Goal: Information Seeking & Learning: Learn about a topic

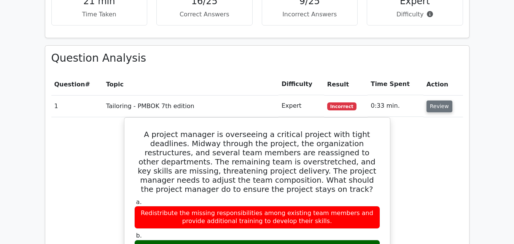
click at [445, 100] on button "Review" at bounding box center [440, 106] width 26 height 12
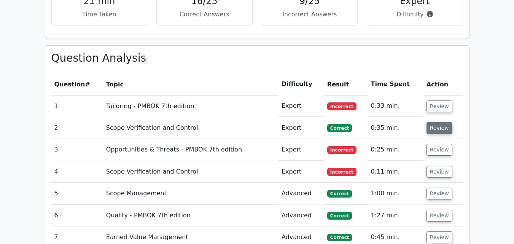
click at [438, 122] on button "Review" at bounding box center [440, 128] width 26 height 12
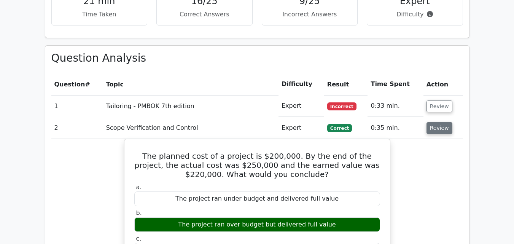
click at [438, 122] on button "Review" at bounding box center [440, 128] width 26 height 12
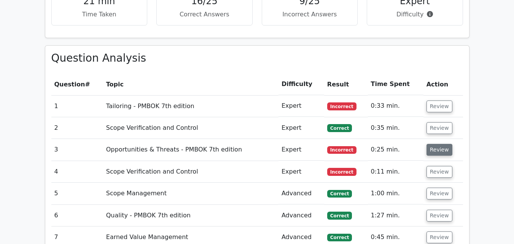
click at [435, 144] on button "Review" at bounding box center [440, 150] width 26 height 12
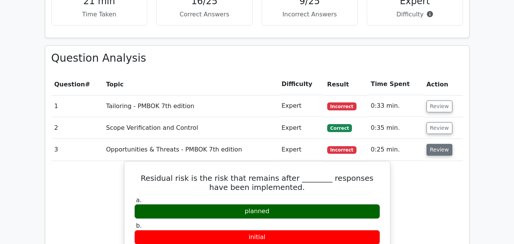
click at [435, 144] on button "Review" at bounding box center [440, 150] width 26 height 12
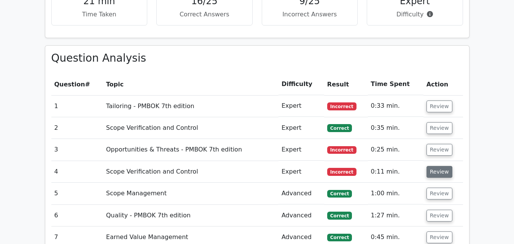
click at [435, 166] on button "Review" at bounding box center [440, 172] width 26 height 12
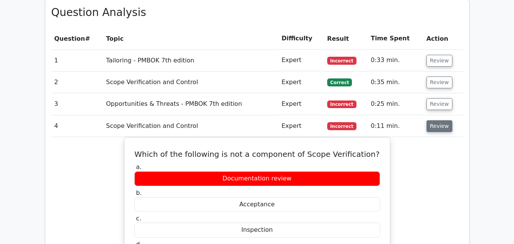
scroll to position [913, 0]
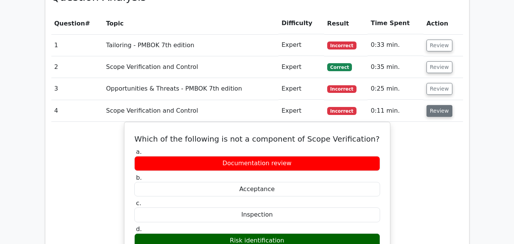
click at [444, 105] on button "Review" at bounding box center [440, 111] width 26 height 12
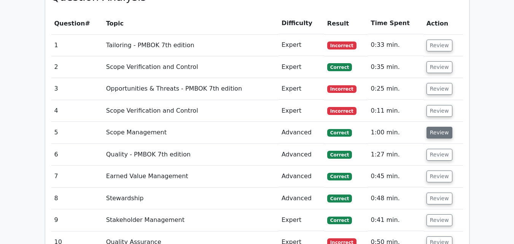
click at [438, 127] on button "Review" at bounding box center [440, 133] width 26 height 12
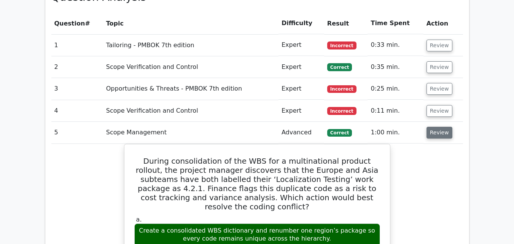
click at [438, 127] on button "Review" at bounding box center [440, 133] width 26 height 12
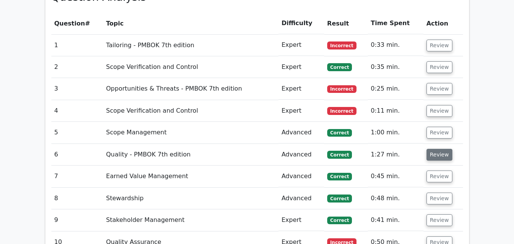
click at [437, 149] on button "Review" at bounding box center [440, 155] width 26 height 12
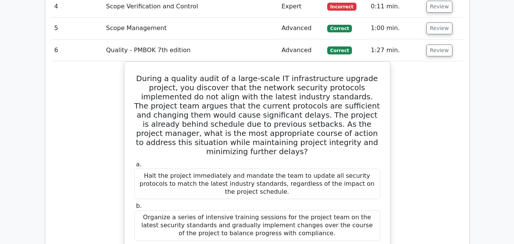
scroll to position [1020, 0]
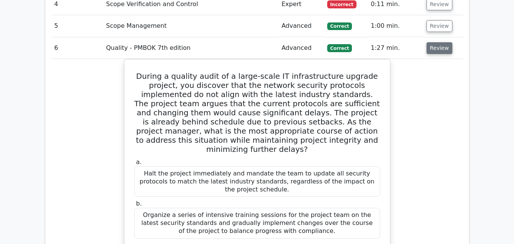
click at [439, 42] on button "Review" at bounding box center [440, 48] width 26 height 12
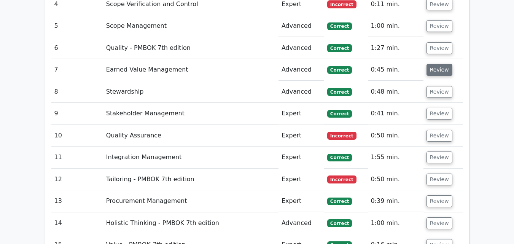
click at [438, 64] on button "Review" at bounding box center [440, 70] width 26 height 12
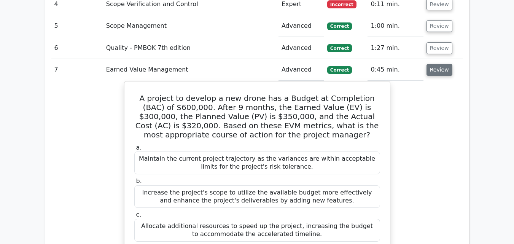
click at [438, 64] on button "Review" at bounding box center [440, 70] width 26 height 12
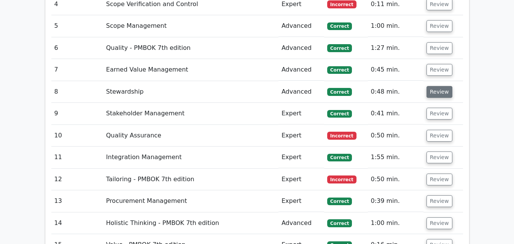
click at [438, 86] on button "Review" at bounding box center [440, 92] width 26 height 12
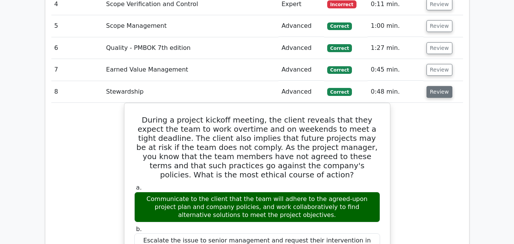
click at [438, 86] on button "Review" at bounding box center [440, 92] width 26 height 12
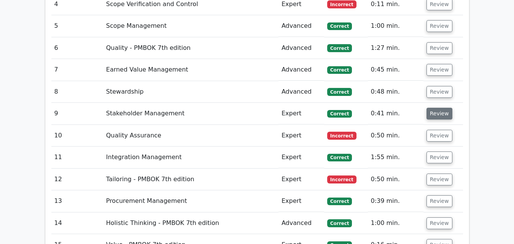
click at [436, 108] on button "Review" at bounding box center [440, 114] width 26 height 12
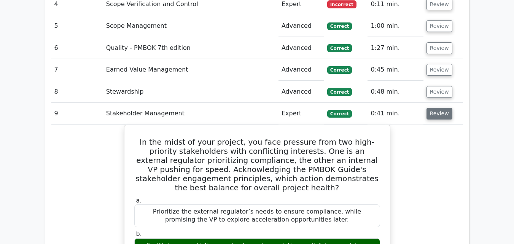
click at [436, 108] on button "Review" at bounding box center [440, 114] width 26 height 12
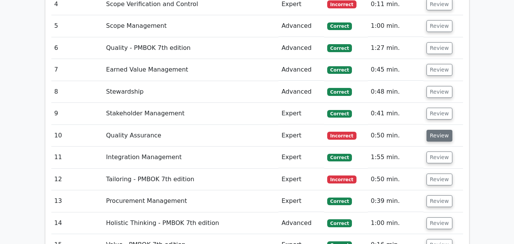
click at [433, 130] on button "Review" at bounding box center [440, 136] width 26 height 12
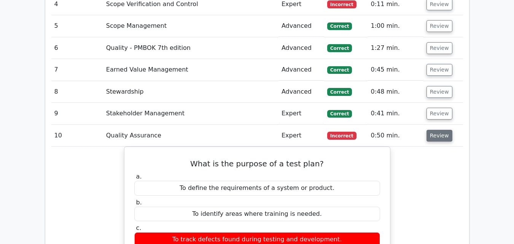
click at [433, 130] on button "Review" at bounding box center [440, 136] width 26 height 12
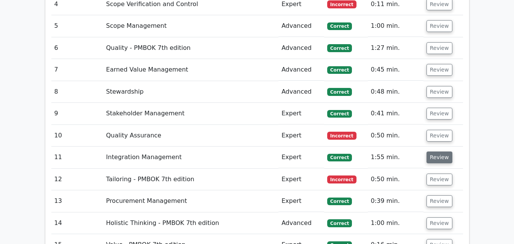
click at [432, 151] on button "Review" at bounding box center [440, 157] width 26 height 12
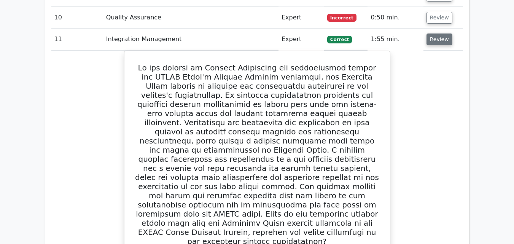
scroll to position [1142, 0]
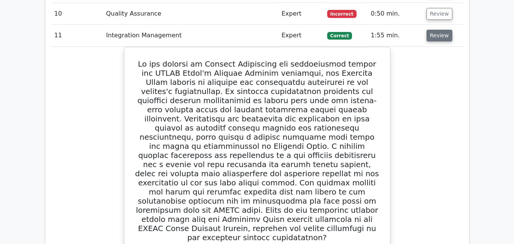
click at [435, 30] on button "Review" at bounding box center [440, 36] width 26 height 12
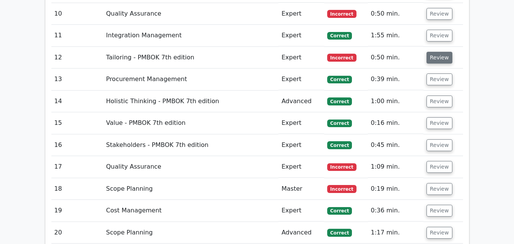
click at [432, 52] on button "Review" at bounding box center [440, 58] width 26 height 12
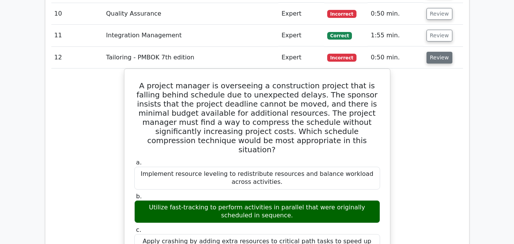
click at [432, 52] on button "Review" at bounding box center [440, 58] width 26 height 12
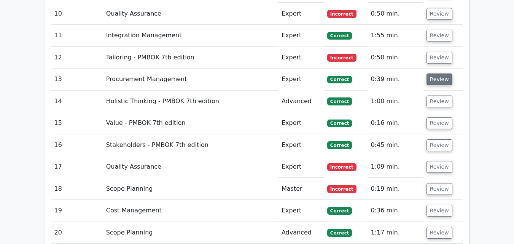
click at [435, 73] on button "Review" at bounding box center [440, 79] width 26 height 12
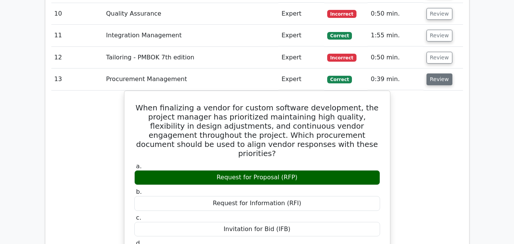
click at [435, 73] on button "Review" at bounding box center [440, 79] width 26 height 12
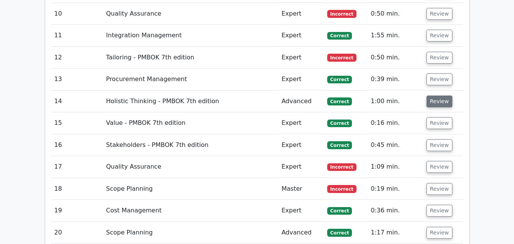
click at [434, 96] on button "Review" at bounding box center [440, 102] width 26 height 12
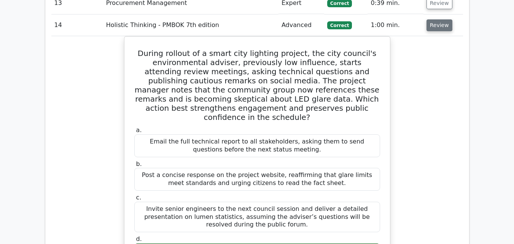
scroll to position [1202, 0]
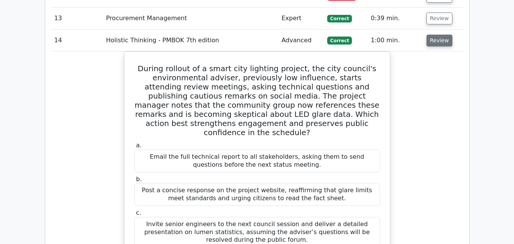
click at [429, 35] on button "Review" at bounding box center [440, 41] width 26 height 12
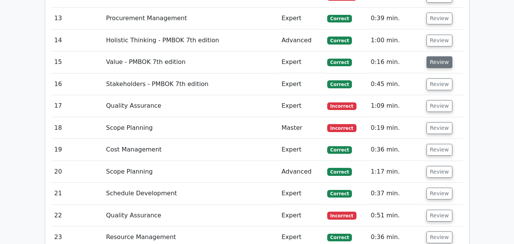
click at [435, 56] on button "Review" at bounding box center [440, 62] width 26 height 12
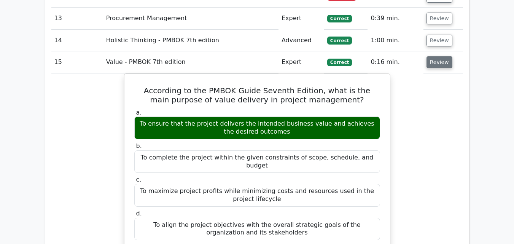
click at [435, 56] on button "Review" at bounding box center [440, 62] width 26 height 12
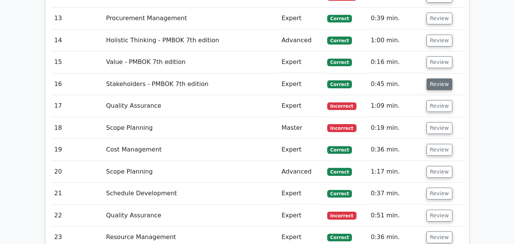
click at [430, 78] on button "Review" at bounding box center [440, 84] width 26 height 12
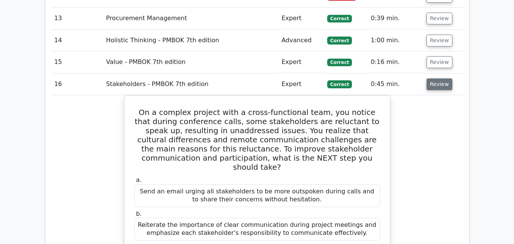
click at [430, 78] on button "Review" at bounding box center [440, 84] width 26 height 12
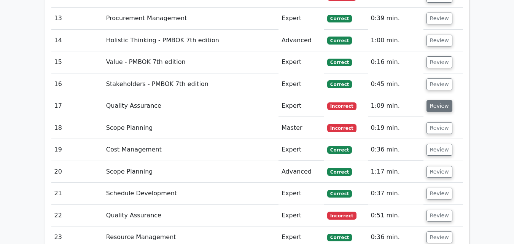
click at [433, 100] on button "Review" at bounding box center [440, 106] width 26 height 12
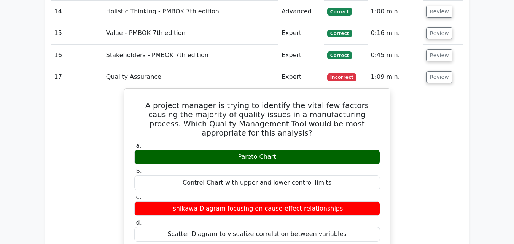
scroll to position [1228, 0]
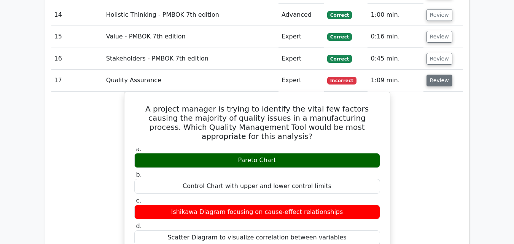
click at [443, 75] on button "Review" at bounding box center [440, 81] width 26 height 12
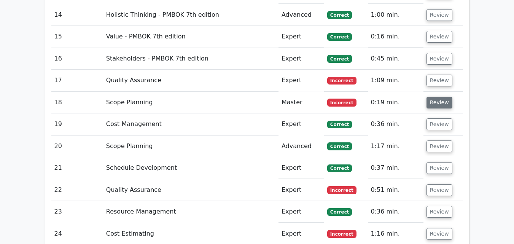
click at [435, 97] on button "Review" at bounding box center [440, 103] width 26 height 12
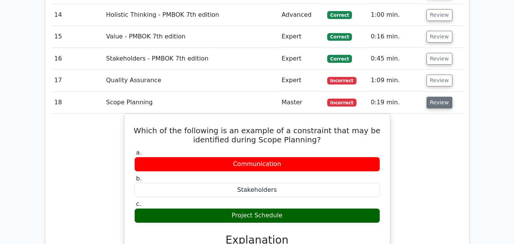
click at [435, 97] on button "Review" at bounding box center [440, 103] width 26 height 12
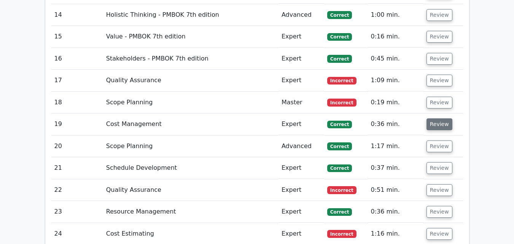
click at [436, 118] on button "Review" at bounding box center [440, 124] width 26 height 12
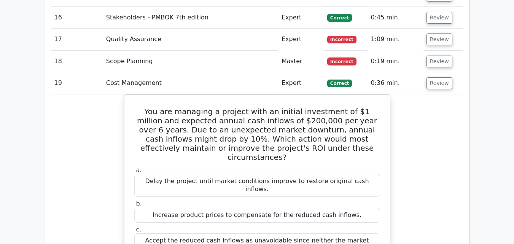
scroll to position [1289, 0]
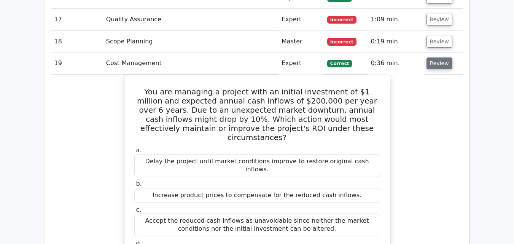
click at [435, 57] on button "Review" at bounding box center [440, 63] width 26 height 12
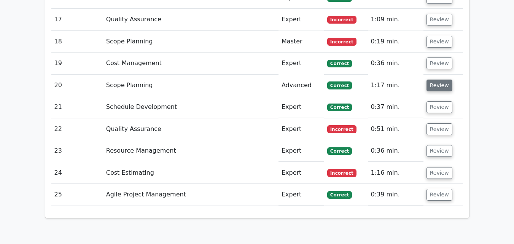
click at [432, 80] on button "Review" at bounding box center [440, 86] width 26 height 12
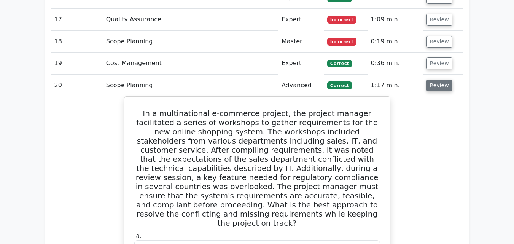
click at [432, 80] on button "Review" at bounding box center [440, 86] width 26 height 12
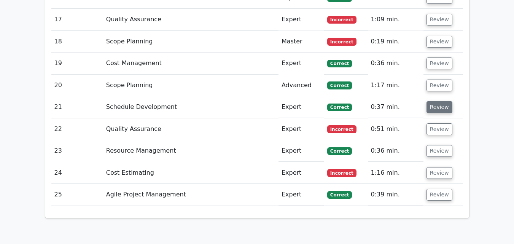
click at [432, 101] on button "Review" at bounding box center [440, 107] width 26 height 12
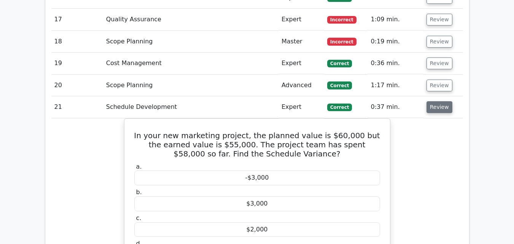
click at [432, 101] on button "Review" at bounding box center [440, 107] width 26 height 12
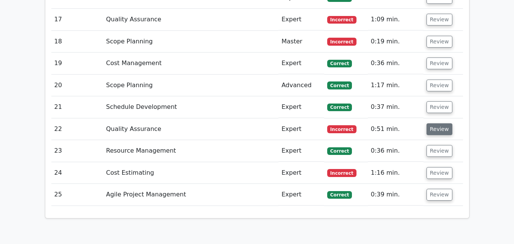
click at [434, 123] on button "Review" at bounding box center [440, 129] width 26 height 12
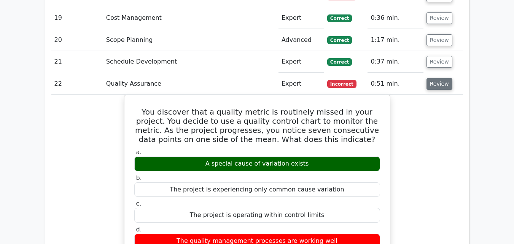
scroll to position [1335, 0]
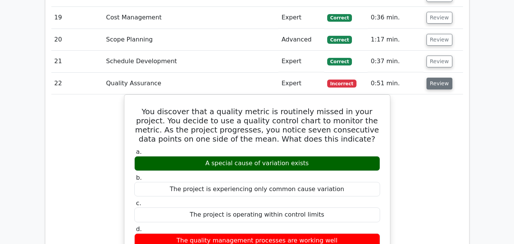
click at [440, 78] on button "Review" at bounding box center [440, 84] width 26 height 12
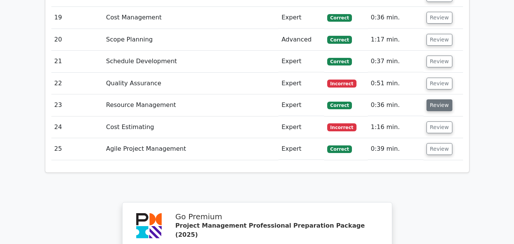
click at [441, 99] on button "Review" at bounding box center [440, 105] width 26 height 12
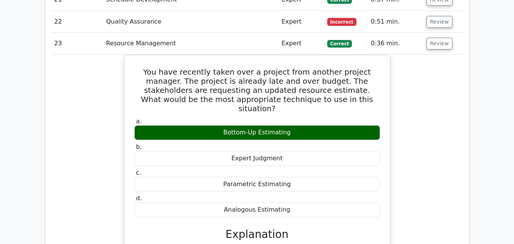
scroll to position [1395, 0]
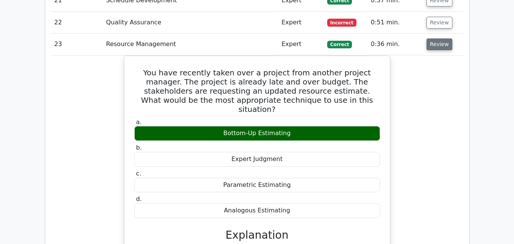
click at [432, 38] on button "Review" at bounding box center [440, 44] width 26 height 12
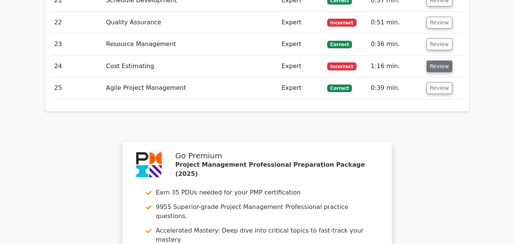
click at [433, 61] on button "Review" at bounding box center [440, 67] width 26 height 12
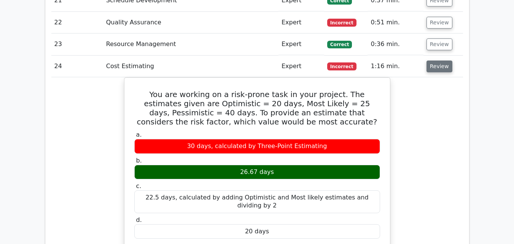
click at [433, 61] on button "Review" at bounding box center [440, 67] width 26 height 12
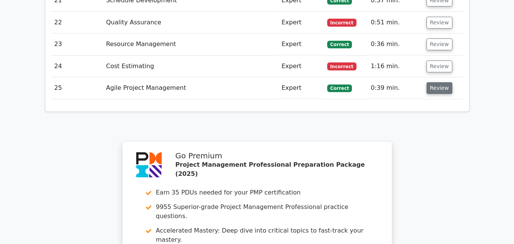
click at [432, 82] on button "Review" at bounding box center [440, 88] width 26 height 12
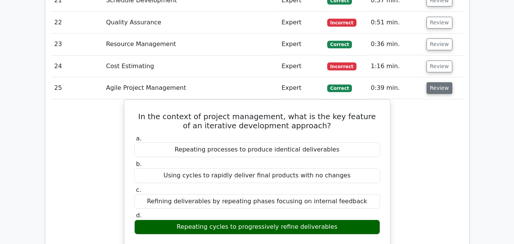
click at [432, 82] on button "Review" at bounding box center [440, 88] width 26 height 12
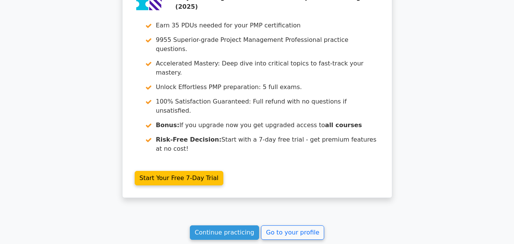
scroll to position [1563, 0]
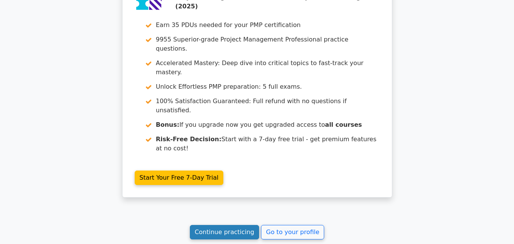
click at [239, 225] on link "Continue practicing" at bounding box center [225, 232] width 70 height 14
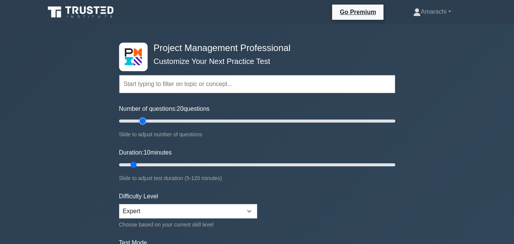
type input "20"
click at [144, 122] on input "Number of questions: 20 questions" at bounding box center [257, 120] width 276 height 9
click at [145, 164] on input "Duration: 15 minutes" at bounding box center [257, 164] width 276 height 9
click at [151, 164] on input "Duration: 15 minutes" at bounding box center [257, 164] width 276 height 9
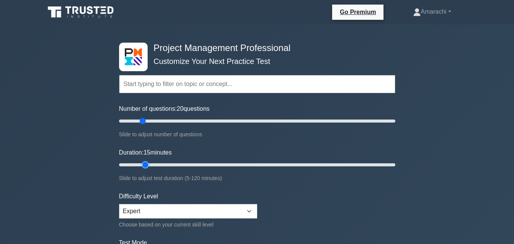
click at [151, 164] on input "Duration: 15 minutes" at bounding box center [257, 164] width 276 height 9
type input "20"
click at [153, 165] on input "Duration: 20 minutes" at bounding box center [257, 164] width 276 height 9
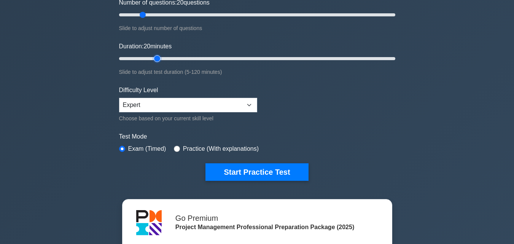
scroll to position [107, 0]
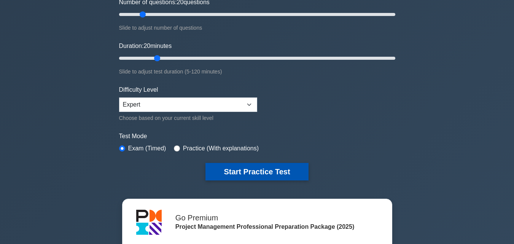
click at [262, 167] on button "Start Practice Test" at bounding box center [256, 172] width 103 height 18
click at [240, 170] on button "Start Practice Test" at bounding box center [256, 172] width 103 height 18
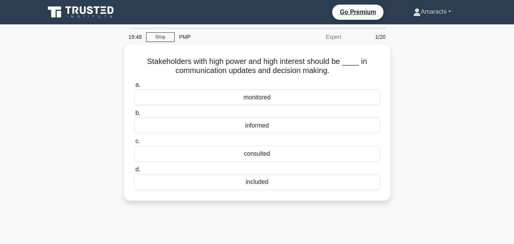
click at [421, 12] on link "Amarachi" at bounding box center [432, 11] width 75 height 15
click at [412, 26] on link "Profile" at bounding box center [425, 30] width 60 height 12
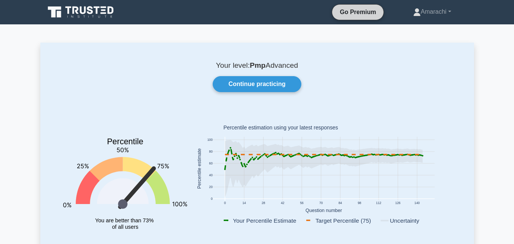
click at [358, 10] on link "Go Premium" at bounding box center [357, 12] width 45 height 10
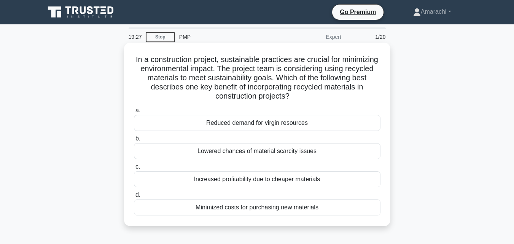
click at [258, 208] on div "Minimized costs for purchasing new materials" at bounding box center [257, 207] width 247 height 16
click at [134, 197] on input "d. Minimized costs for purchasing new materials" at bounding box center [134, 195] width 0 height 5
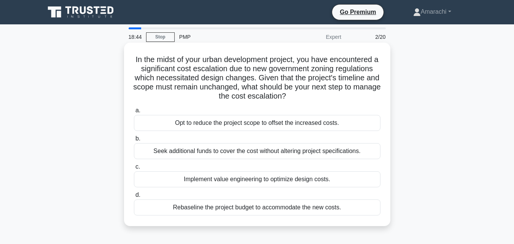
click at [235, 183] on div "Implement value engineering to optimize design costs." at bounding box center [257, 179] width 247 height 16
click at [134, 169] on input "c. Implement value engineering to optimize design costs." at bounding box center [134, 166] width 0 height 5
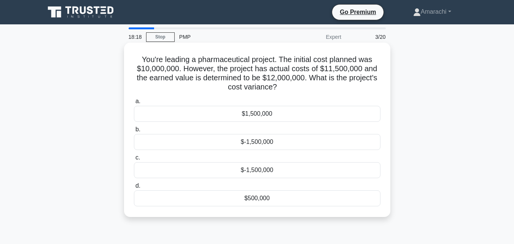
click at [260, 114] on div "$1,500,000" at bounding box center [257, 114] width 247 height 16
click at [134, 104] on input "a. $1,500,000" at bounding box center [134, 101] width 0 height 5
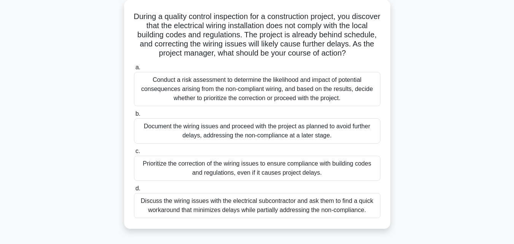
scroll to position [46, 0]
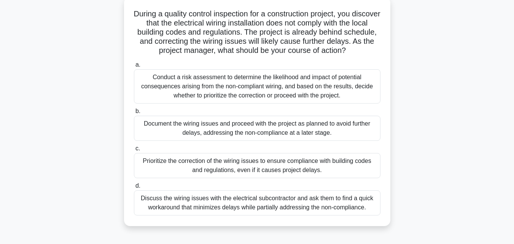
click at [239, 92] on div "Conduct a risk assessment to determine the likelihood and impact of potential c…" at bounding box center [257, 86] width 247 height 34
click at [134, 67] on input "a. Conduct a risk assessment to determine the likelihood and impact of potentia…" at bounding box center [134, 64] width 0 height 5
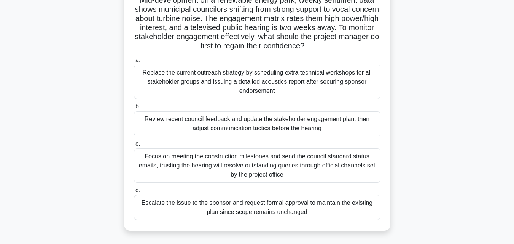
scroll to position [76, 0]
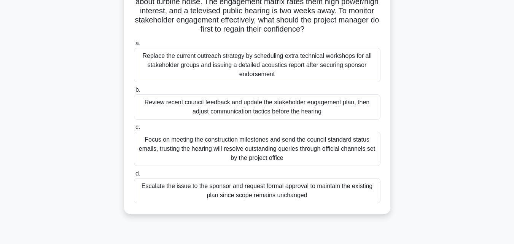
click at [228, 107] on div "Review recent council feedback and update the stakeholder engagement plan, then…" at bounding box center [257, 106] width 247 height 25
click at [134, 92] on input "b. Review recent council feedback and update the stakeholder engagement plan, t…" at bounding box center [134, 90] width 0 height 5
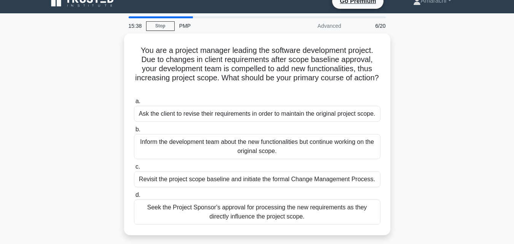
scroll to position [0, 0]
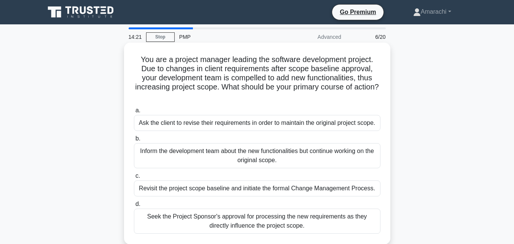
click at [202, 189] on div "Revisit the project scope baseline and initiate the formal Change Management Pr…" at bounding box center [257, 188] width 247 height 16
click at [134, 178] on input "c. Revisit the project scope baseline and initiate the formal Change Management…" at bounding box center [134, 176] width 0 height 5
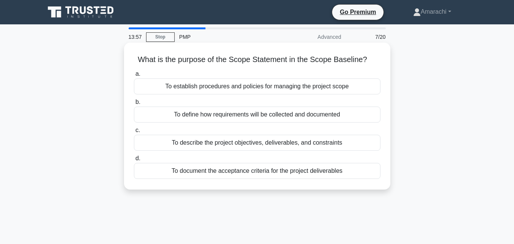
click at [260, 86] on div "To establish procedures and policies for managing the project scope" at bounding box center [257, 86] width 247 height 16
click at [134, 76] on input "a. To establish procedures and policies for managing the project scope" at bounding box center [134, 74] width 0 height 5
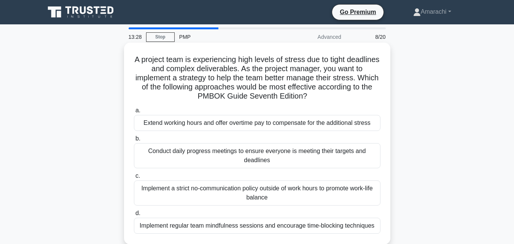
click at [272, 225] on div "Implement regular team mindfulness sessions and encourage time-blocking techniq…" at bounding box center [257, 226] width 247 height 16
click at [134, 216] on input "d. Implement regular team mindfulness sessions and encourage time-blocking tech…" at bounding box center [134, 213] width 0 height 5
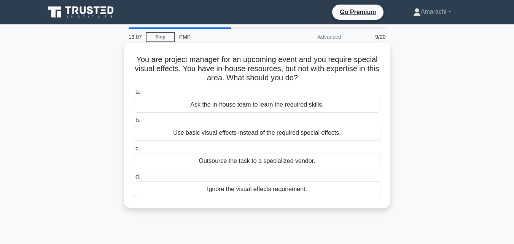
click at [240, 164] on div "Outsource the task to a specialized vendor." at bounding box center [257, 161] width 247 height 16
click at [134, 151] on input "c. Outsource the task to a specialized vendor." at bounding box center [134, 148] width 0 height 5
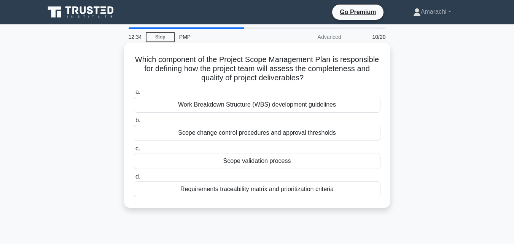
click at [217, 107] on div "Work Breakdown Structure (WBS) development guidelines" at bounding box center [257, 105] width 247 height 16
click at [134, 95] on input "a. Work Breakdown Structure (WBS) development guidelines" at bounding box center [134, 92] width 0 height 5
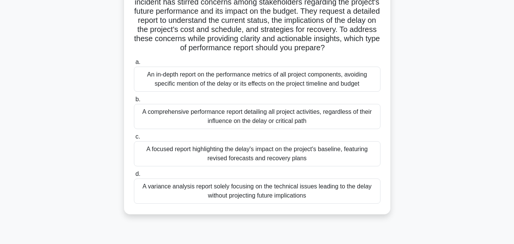
scroll to position [107, 0]
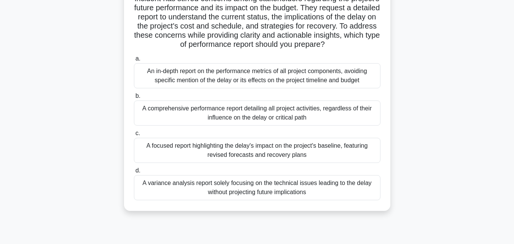
click at [214, 160] on div "A focused report highlighting the delay's impact on the project's baseline, fea…" at bounding box center [257, 150] width 247 height 25
click at [134, 136] on input "c. A focused report highlighting the delay's impact on the project's baseline, …" at bounding box center [134, 133] width 0 height 5
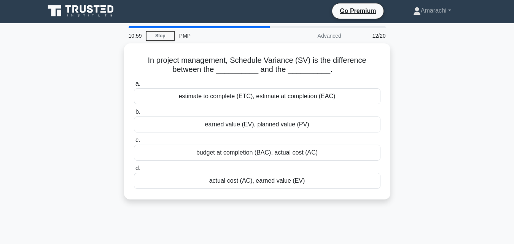
scroll to position [0, 0]
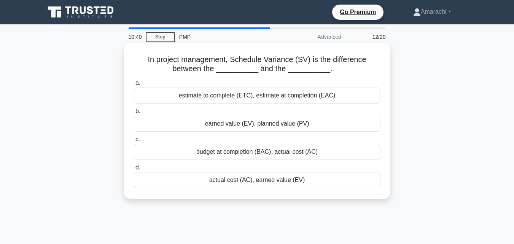
click at [257, 123] on div "earned value (EV), planned value (PV)" at bounding box center [257, 124] width 247 height 16
click at [134, 114] on input "b. earned value (EV), planned value (PV)" at bounding box center [134, 111] width 0 height 5
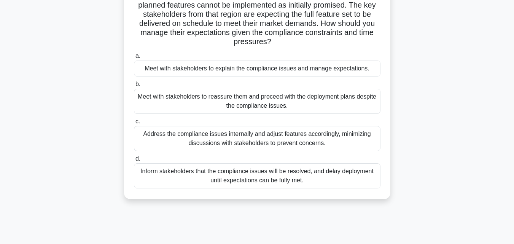
scroll to position [76, 0]
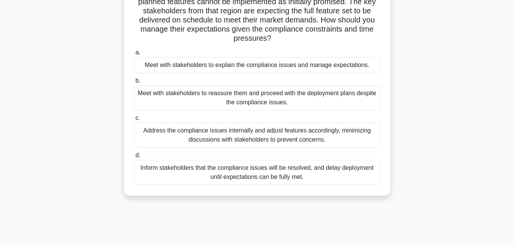
click at [259, 65] on div "Meet with stakeholders to explain the compliance issues and manage expectations." at bounding box center [257, 65] width 247 height 16
click at [134, 55] on input "a. Meet with stakeholders to explain the compliance issues and manage expectati…" at bounding box center [134, 52] width 0 height 5
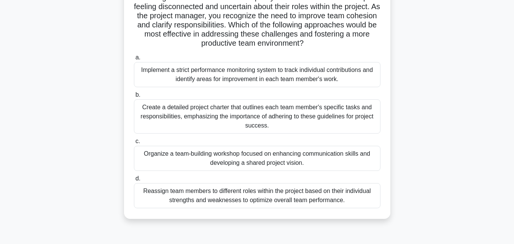
scroll to position [107, 0]
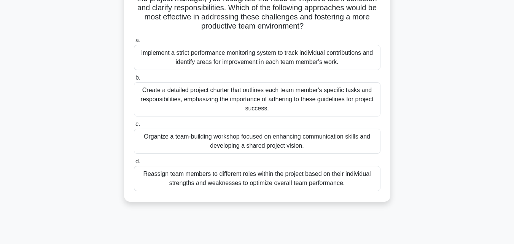
click at [256, 138] on div "Organize a team-building workshop focused on enhancing communication skills and…" at bounding box center [257, 141] width 247 height 25
click at [134, 127] on input "c. Organize a team-building workshop focused on enhancing communication skills …" at bounding box center [134, 124] width 0 height 5
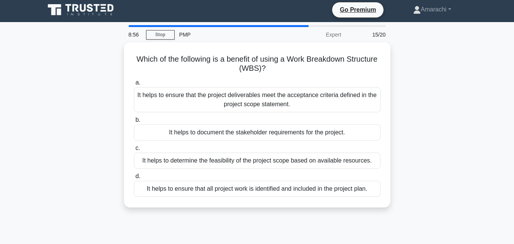
scroll to position [0, 0]
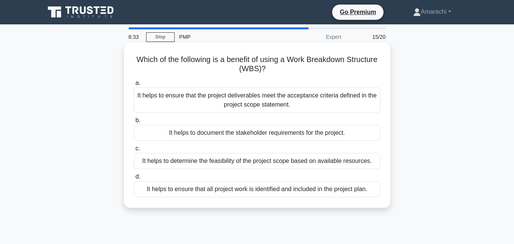
click at [274, 109] on div "It helps to ensure that the project deliverables meet the acceptance criteria d…" at bounding box center [257, 100] width 247 height 25
click at [134, 86] on input "a. It helps to ensure that the project deliverables meet the acceptance criteri…" at bounding box center [134, 83] width 0 height 5
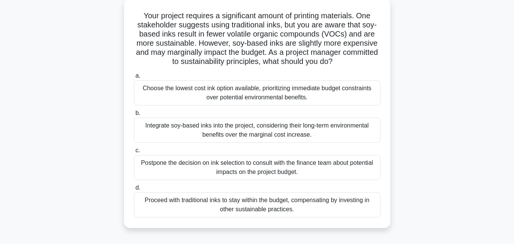
scroll to position [61, 0]
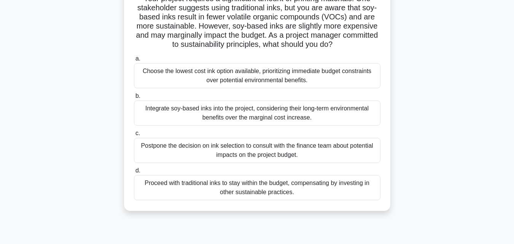
click at [266, 117] on div "Integrate soy-based inks into the project, considering their long-term environm…" at bounding box center [257, 112] width 247 height 25
click at [134, 99] on input "b. Integrate soy-based inks into the project, considering their long-term envir…" at bounding box center [134, 96] width 0 height 5
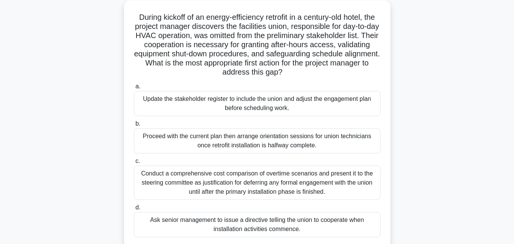
scroll to position [46, 0]
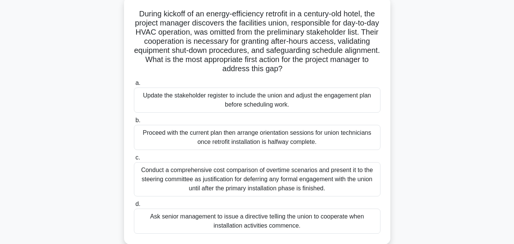
click at [252, 100] on div "Update the stakeholder register to include the union and adjust the engagement …" at bounding box center [257, 100] width 247 height 25
click at [134, 86] on input "a. Update the stakeholder register to include the union and adjust the engageme…" at bounding box center [134, 83] width 0 height 5
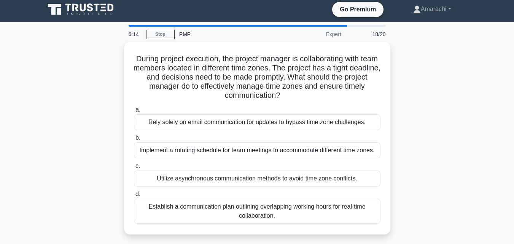
scroll to position [0, 0]
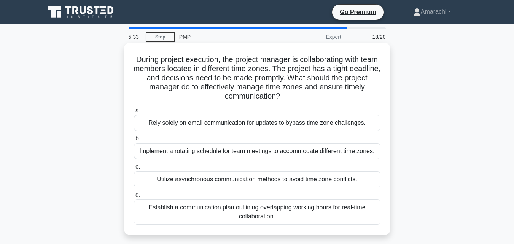
click at [270, 182] on div "Utilize asynchronous communication methods to avoid time zone conflicts." at bounding box center [257, 179] width 247 height 16
click at [134, 169] on input "c. Utilize asynchronous communication methods to avoid time zone conflicts." at bounding box center [134, 166] width 0 height 5
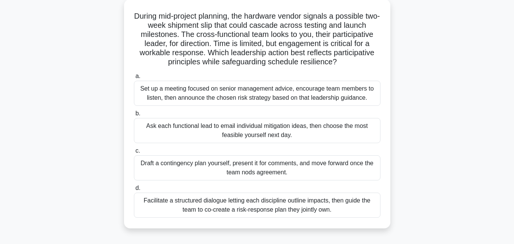
scroll to position [46, 0]
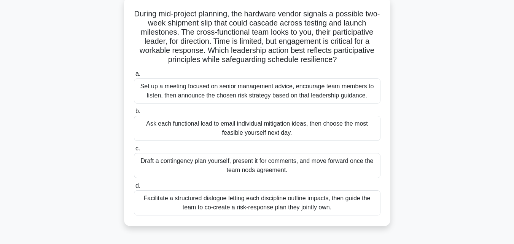
click at [249, 208] on div "Facilitate a structured dialogue letting each discipline outline impacts, then …" at bounding box center [257, 202] width 247 height 25
click at [134, 188] on input "d. Facilitate a structured dialogue letting each discipline outline impacts, th…" at bounding box center [134, 185] width 0 height 5
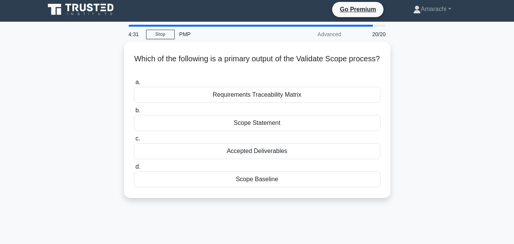
scroll to position [0, 0]
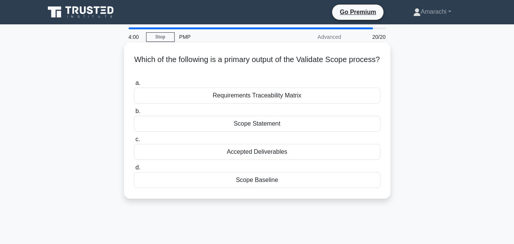
click at [261, 156] on div "Accepted Deliverables" at bounding box center [257, 152] width 247 height 16
click at [134, 142] on input "c. Accepted Deliverables" at bounding box center [134, 139] width 0 height 5
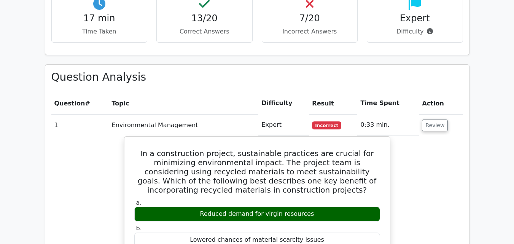
scroll to position [756, 0]
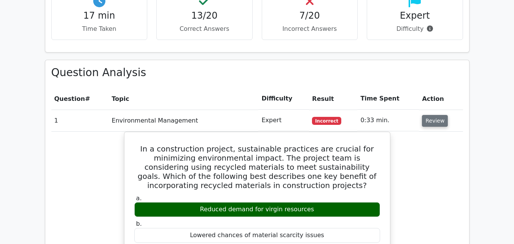
click at [425, 115] on button "Review" at bounding box center [435, 121] width 26 height 12
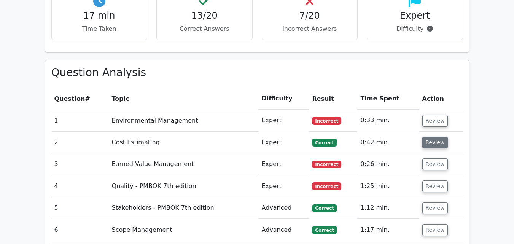
click at [434, 137] on button "Review" at bounding box center [435, 143] width 26 height 12
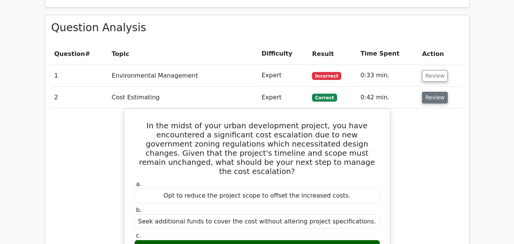
scroll to position [801, 0]
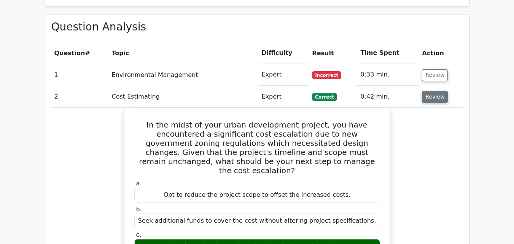
click at [438, 91] on button "Review" at bounding box center [435, 97] width 26 height 12
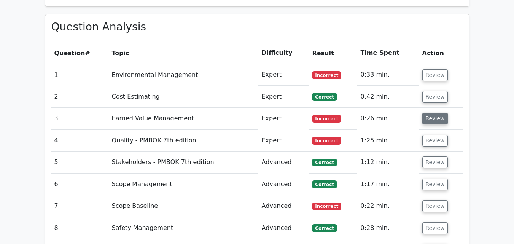
click at [435, 113] on button "Review" at bounding box center [435, 119] width 26 height 12
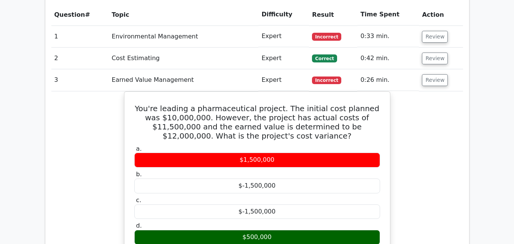
scroll to position [827, 0]
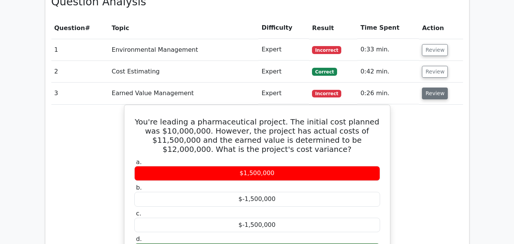
click at [439, 88] on button "Review" at bounding box center [435, 94] width 26 height 12
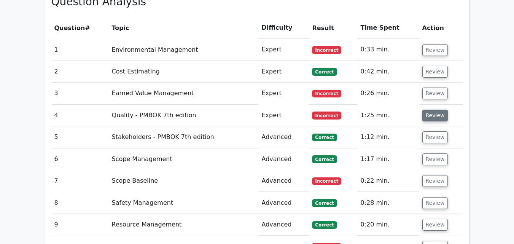
click at [436, 110] on button "Review" at bounding box center [435, 116] width 26 height 12
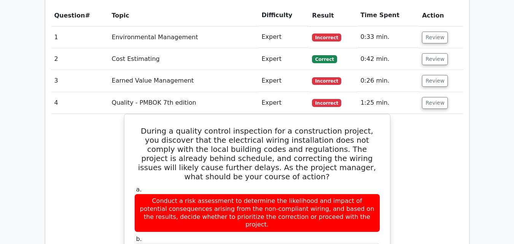
scroll to position [857, 0]
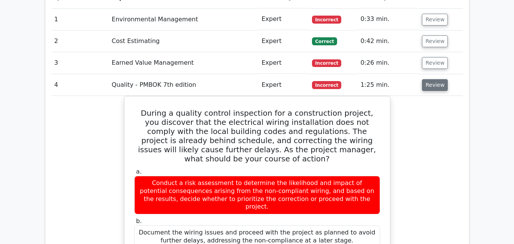
click at [436, 79] on button "Review" at bounding box center [435, 85] width 26 height 12
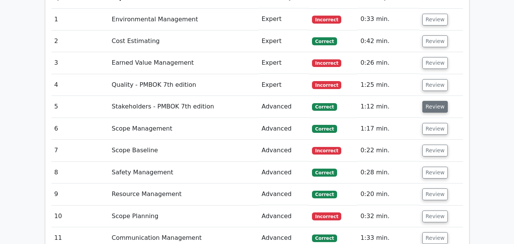
click at [433, 101] on button "Review" at bounding box center [435, 107] width 26 height 12
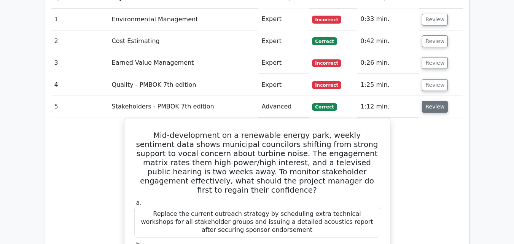
click at [433, 101] on button "Review" at bounding box center [435, 107] width 26 height 12
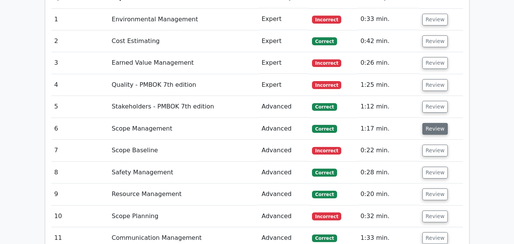
click at [430, 123] on button "Review" at bounding box center [435, 129] width 26 height 12
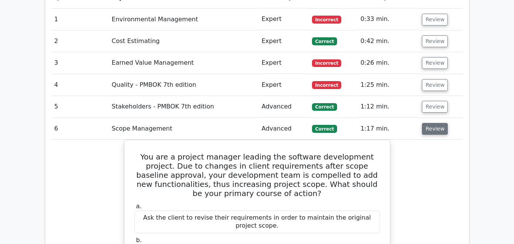
click at [430, 123] on button "Review" at bounding box center [435, 129] width 26 height 12
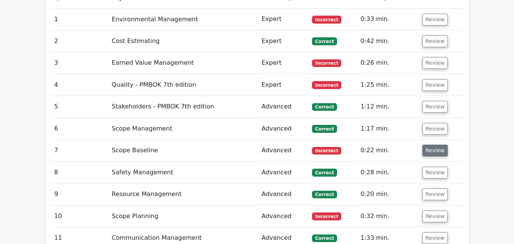
click at [426, 145] on button "Review" at bounding box center [435, 151] width 26 height 12
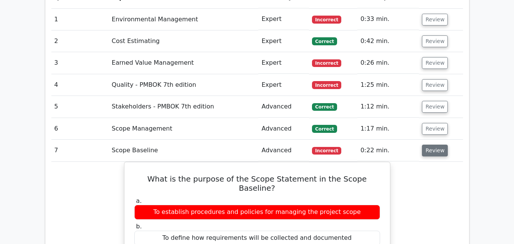
click at [426, 145] on button "Review" at bounding box center [435, 151] width 26 height 12
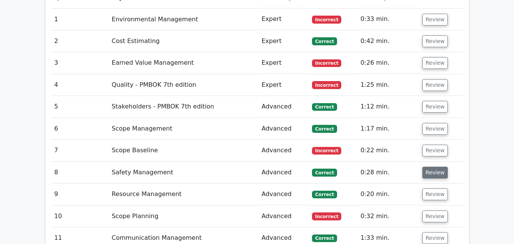
click at [425, 167] on button "Review" at bounding box center [435, 173] width 26 height 12
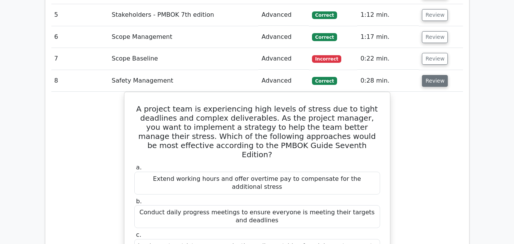
scroll to position [964, 0]
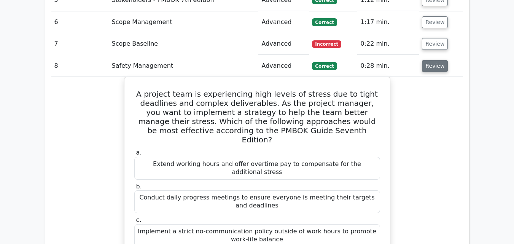
click at [434, 60] on button "Review" at bounding box center [435, 66] width 26 height 12
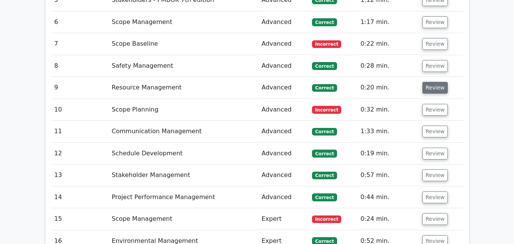
click at [431, 82] on button "Review" at bounding box center [435, 88] width 26 height 12
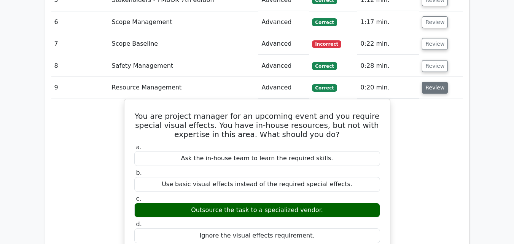
click at [431, 82] on button "Review" at bounding box center [435, 88] width 26 height 12
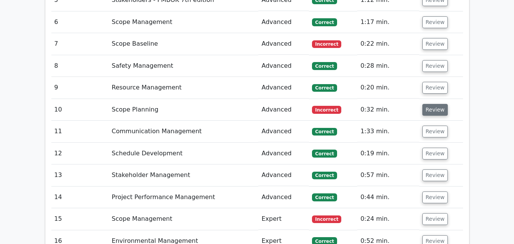
click at [433, 104] on button "Review" at bounding box center [435, 110] width 26 height 12
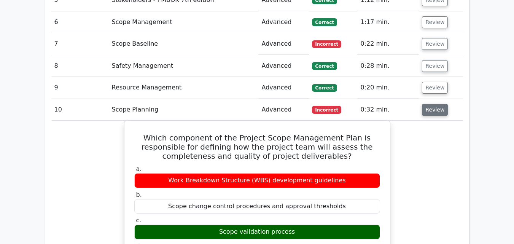
click at [433, 104] on button "Review" at bounding box center [435, 110] width 26 height 12
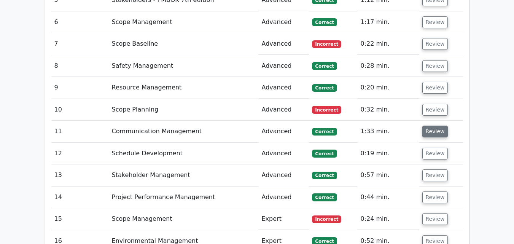
click at [430, 126] on button "Review" at bounding box center [435, 132] width 26 height 12
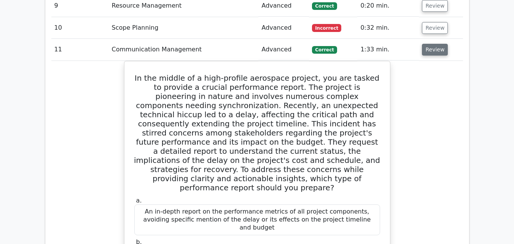
scroll to position [1055, 0]
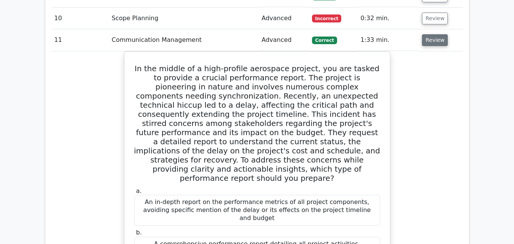
click at [430, 34] on button "Review" at bounding box center [435, 40] width 26 height 12
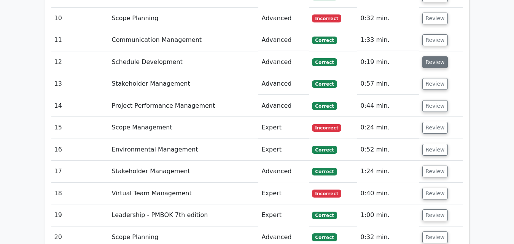
click at [430, 56] on button "Review" at bounding box center [435, 62] width 26 height 12
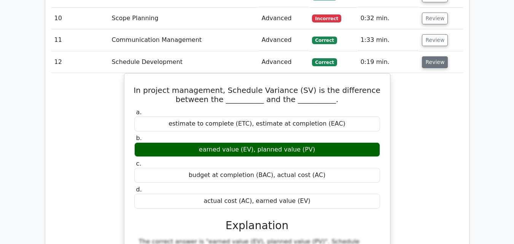
click at [430, 56] on button "Review" at bounding box center [435, 62] width 26 height 12
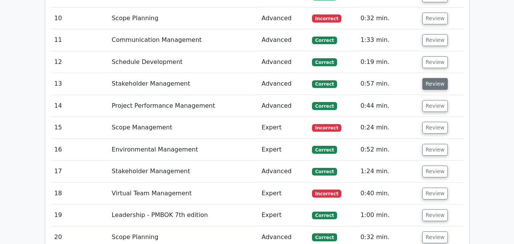
click at [431, 78] on button "Review" at bounding box center [435, 84] width 26 height 12
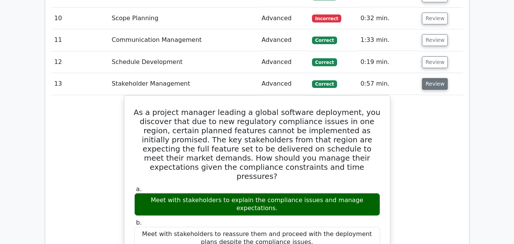
click at [431, 78] on button "Review" at bounding box center [435, 84] width 26 height 12
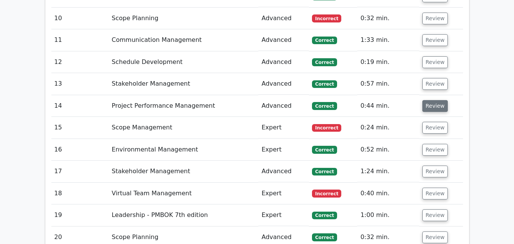
click at [431, 100] on button "Review" at bounding box center [435, 106] width 26 height 12
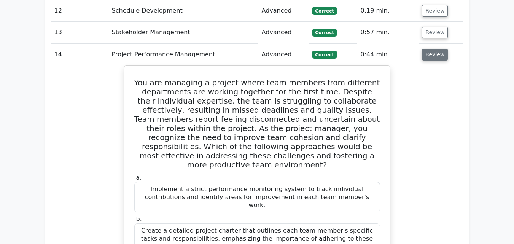
scroll to position [1116, 0]
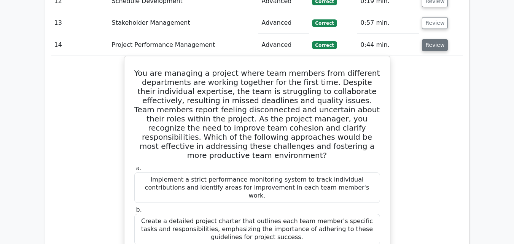
click at [424, 39] on button "Review" at bounding box center [435, 45] width 26 height 12
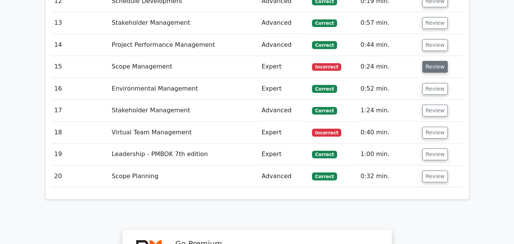
click at [430, 61] on button "Review" at bounding box center [435, 67] width 26 height 12
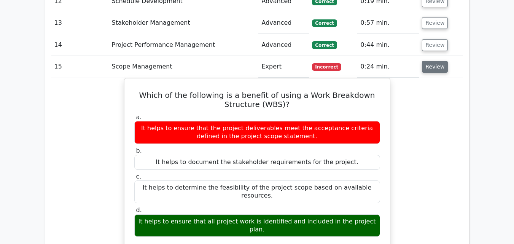
click at [430, 61] on button "Review" at bounding box center [435, 67] width 26 height 12
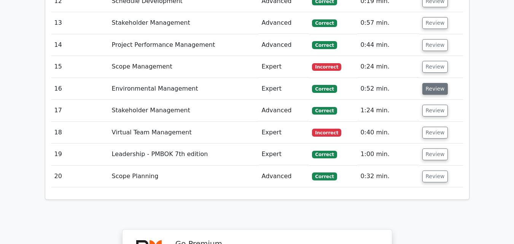
click at [427, 83] on button "Review" at bounding box center [435, 89] width 26 height 12
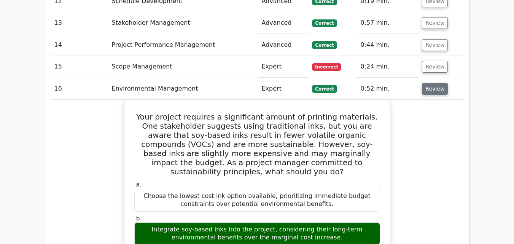
click at [427, 83] on button "Review" at bounding box center [435, 89] width 26 height 12
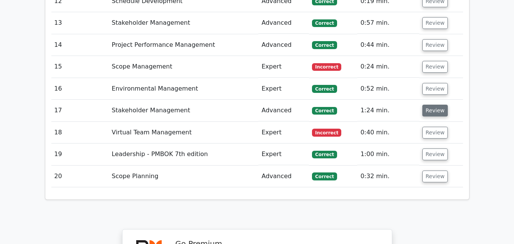
click at [429, 105] on button "Review" at bounding box center [435, 111] width 26 height 12
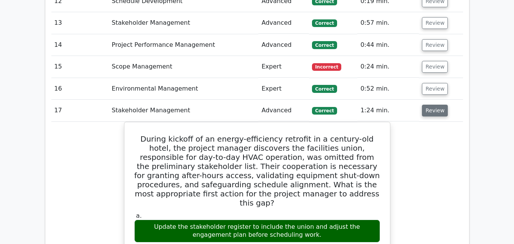
click at [429, 105] on button "Review" at bounding box center [435, 111] width 26 height 12
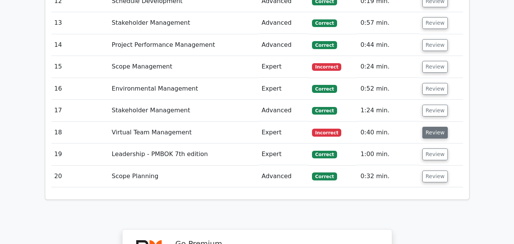
click at [428, 127] on button "Review" at bounding box center [435, 133] width 26 height 12
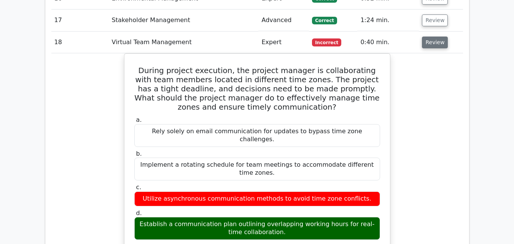
scroll to position [1207, 0]
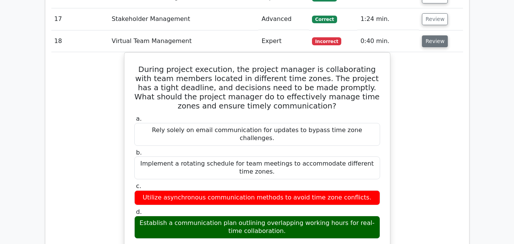
click at [427, 35] on button "Review" at bounding box center [435, 41] width 26 height 12
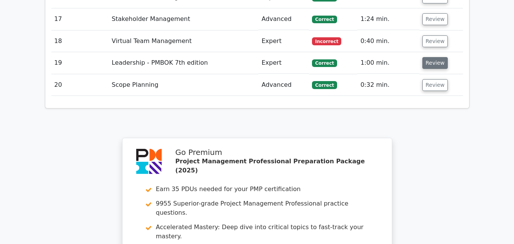
click at [429, 57] on button "Review" at bounding box center [435, 63] width 26 height 12
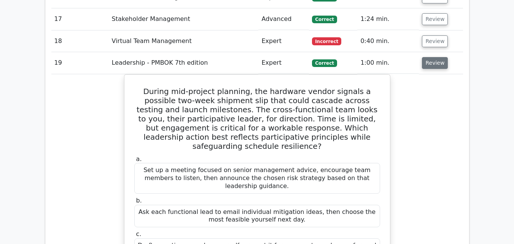
click at [429, 57] on button "Review" at bounding box center [435, 63] width 26 height 12
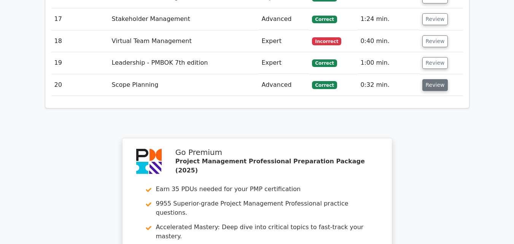
click at [434, 79] on button "Review" at bounding box center [435, 85] width 26 height 12
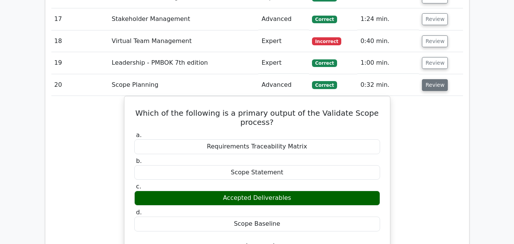
click at [434, 79] on button "Review" at bounding box center [435, 85] width 26 height 12
